Goal: Task Accomplishment & Management: Use online tool/utility

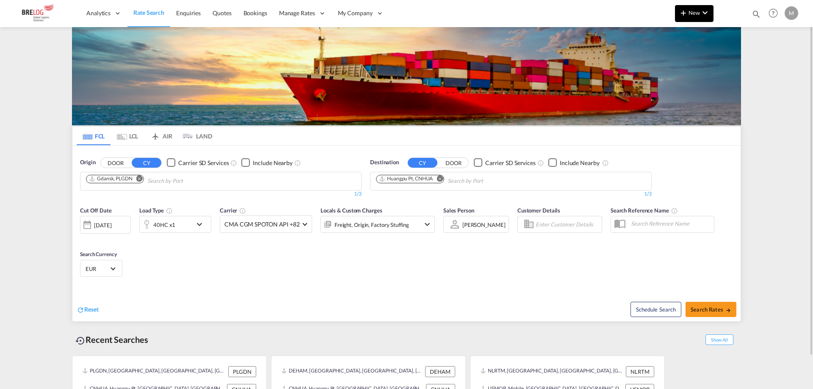
click at [701, 13] on md-icon "icon-chevron-down" at bounding box center [705, 13] width 10 height 10
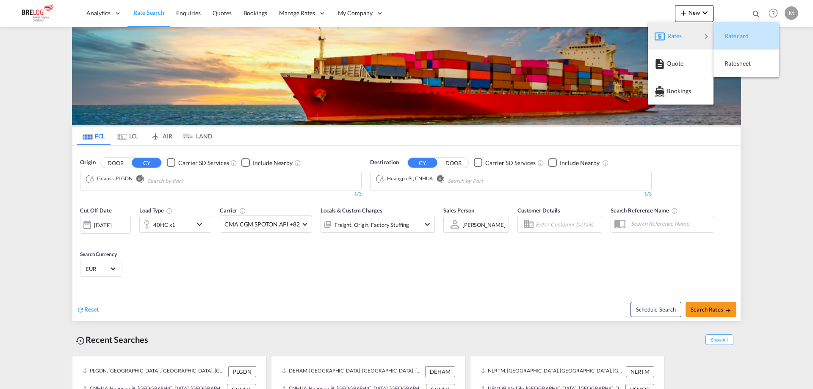
click at [733, 35] on span "Ratecard" at bounding box center [728, 36] width 9 height 17
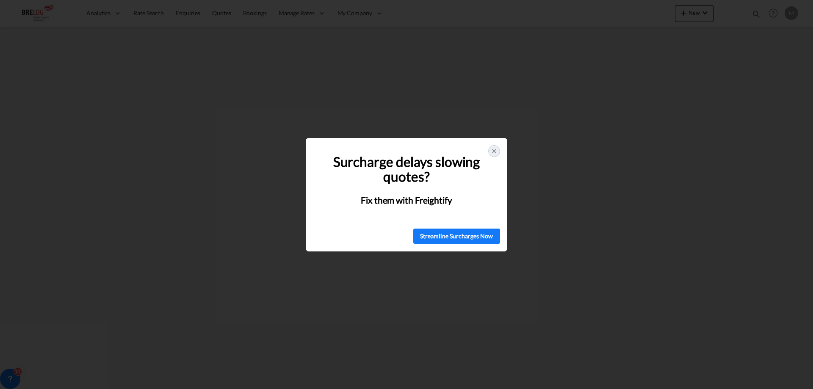
click at [493, 153] on icon at bounding box center [494, 151] width 7 height 7
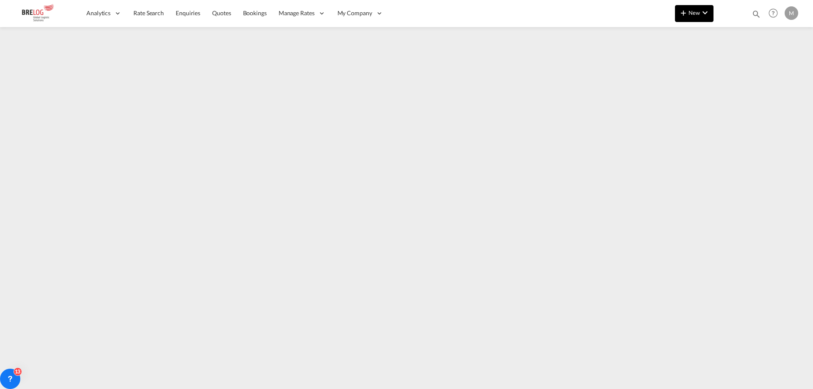
click at [706, 17] on md-icon "icon-chevron-down" at bounding box center [705, 13] width 10 height 10
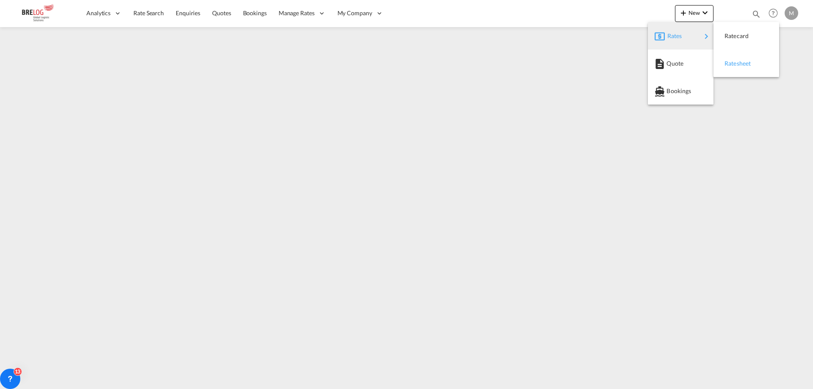
click at [733, 61] on span "Ratesheet" at bounding box center [728, 63] width 9 height 17
